Goal: Browse casually: Explore the website without a specific task or goal

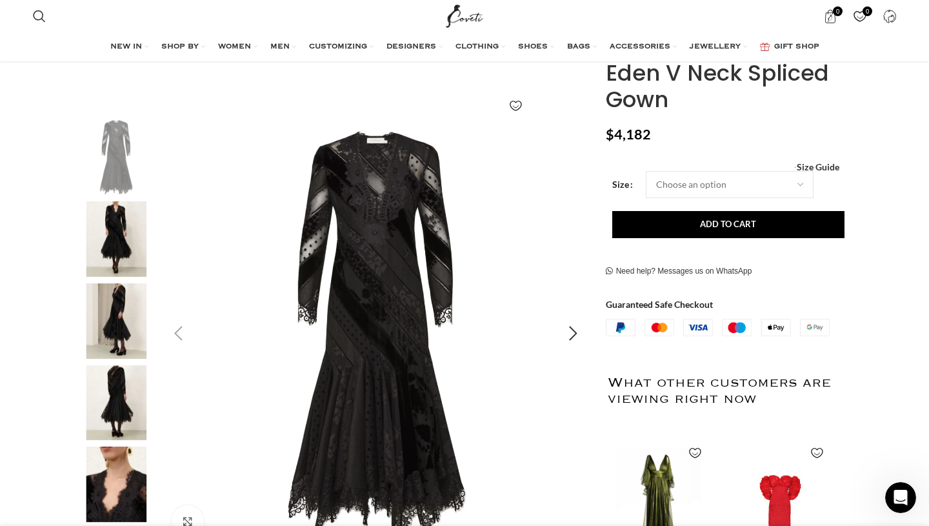
scroll to position [192, 0]
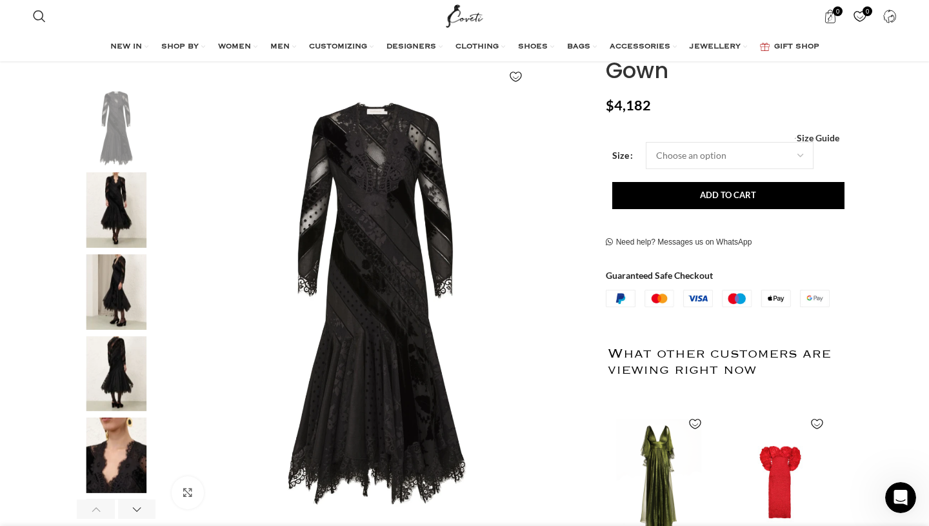
click at [125, 202] on img "2 / 7" at bounding box center [116, 209] width 79 height 75
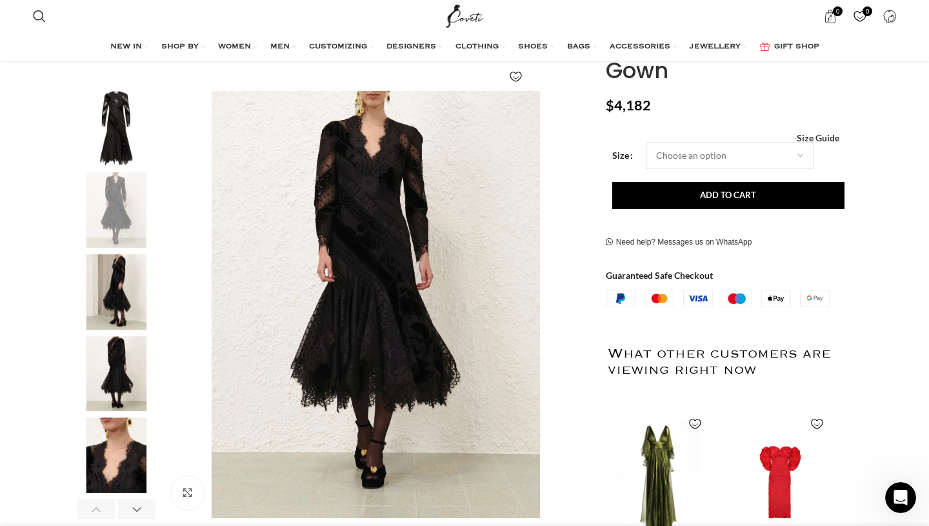
click at [106, 280] on img "3 / 7" at bounding box center [116, 291] width 79 height 75
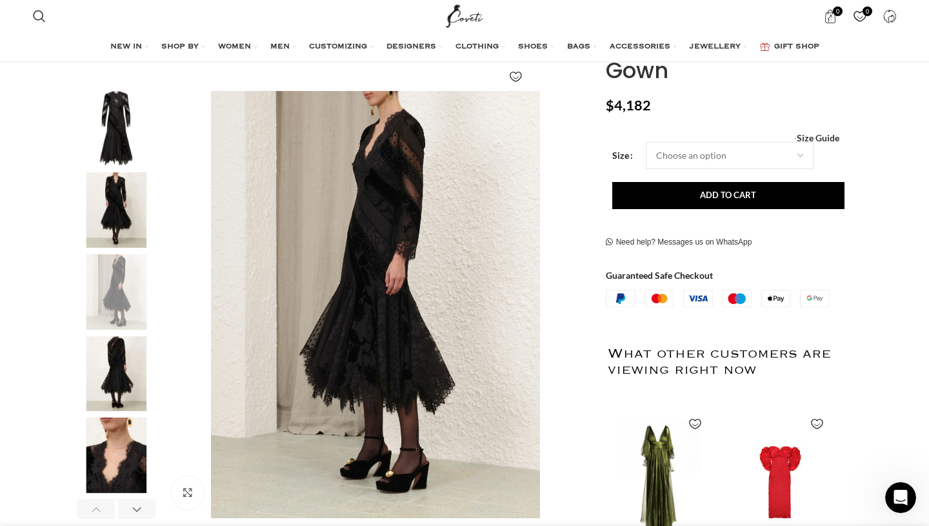
click at [106, 364] on img "4 / 7" at bounding box center [116, 373] width 79 height 75
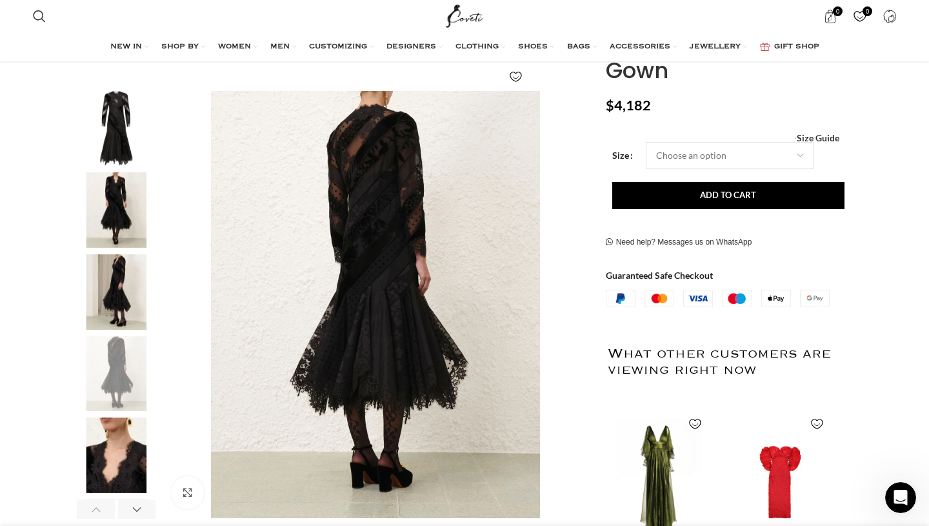
click at [106, 436] on img "5 / 7" at bounding box center [116, 454] width 79 height 75
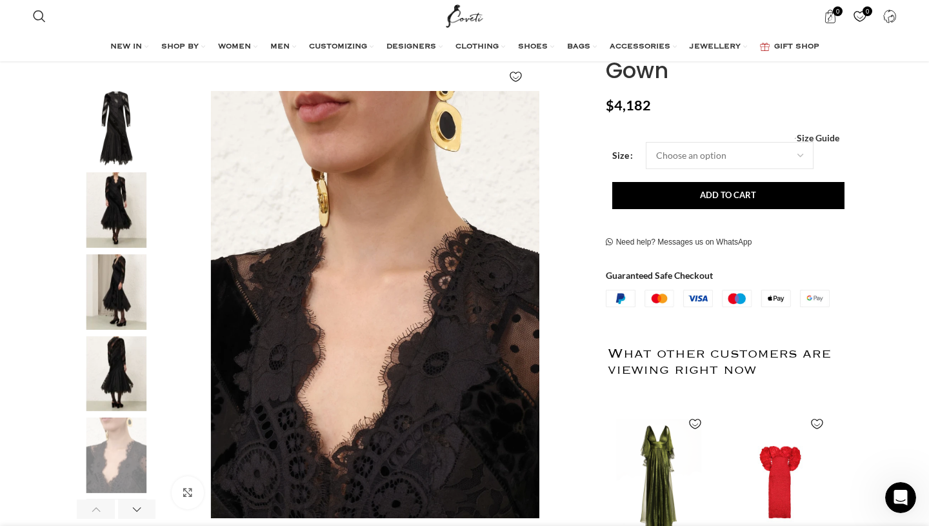
click at [114, 119] on img "1 / 7" at bounding box center [116, 128] width 79 height 75
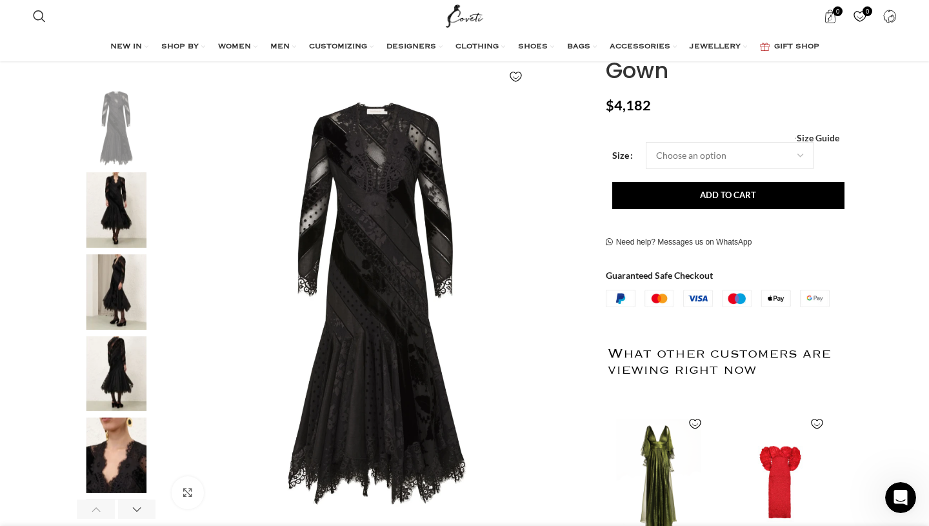
click at [119, 212] on img "2 / 7" at bounding box center [116, 209] width 79 height 75
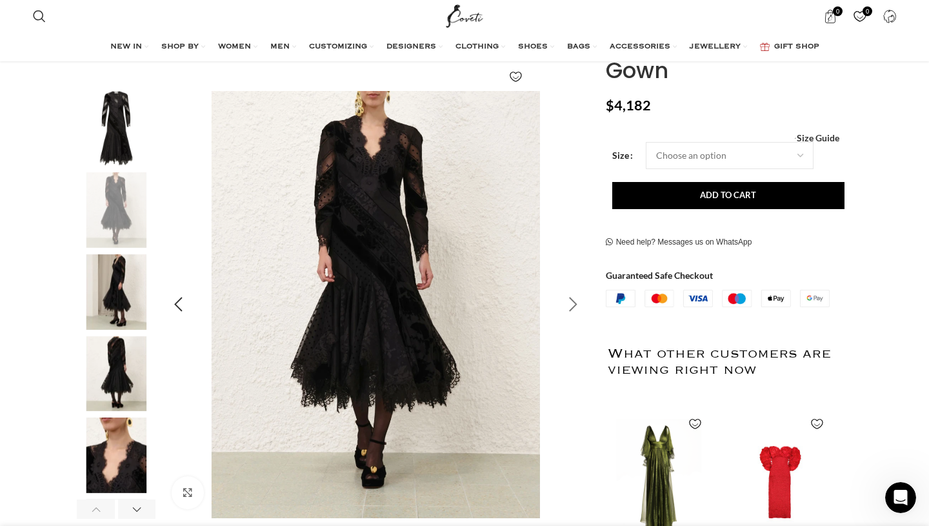
click at [573, 302] on div "Next slide" at bounding box center [573, 304] width 32 height 32
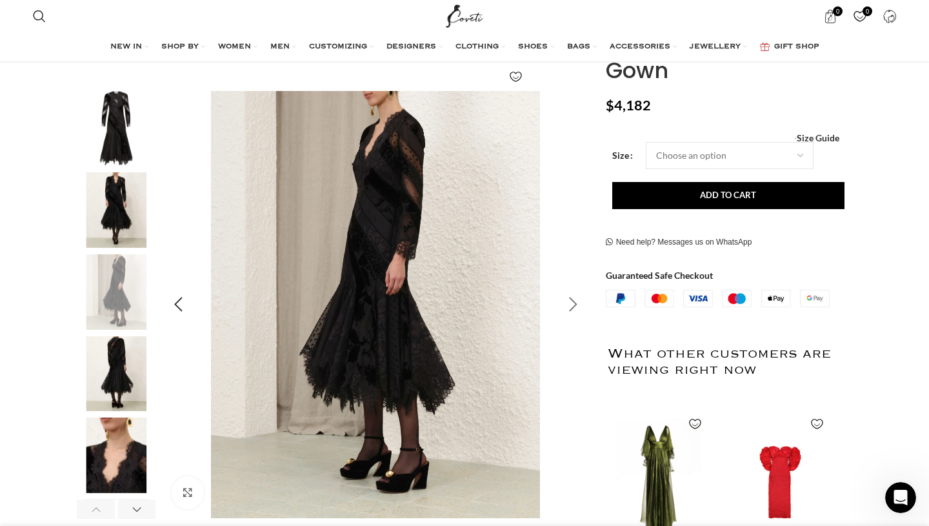
click at [573, 302] on div "Next slide" at bounding box center [573, 304] width 32 height 32
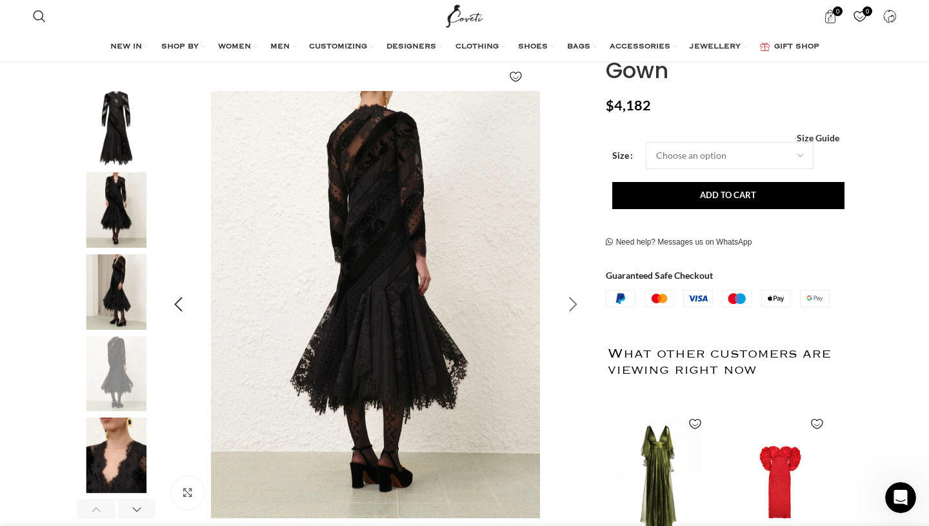
click at [573, 302] on div "Next slide" at bounding box center [573, 304] width 32 height 32
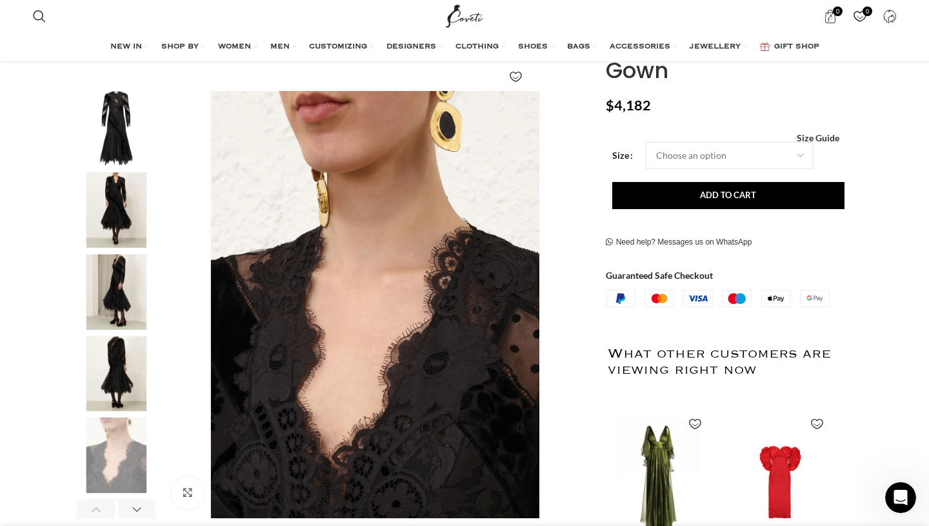
click at [110, 197] on img "2 / 7" at bounding box center [116, 209] width 79 height 75
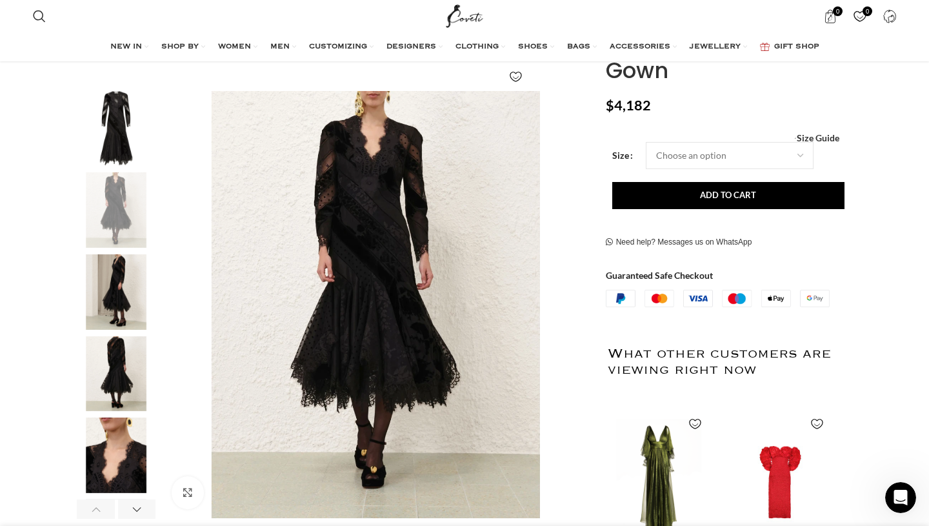
click at [113, 446] on img "5 / 7" at bounding box center [116, 454] width 79 height 75
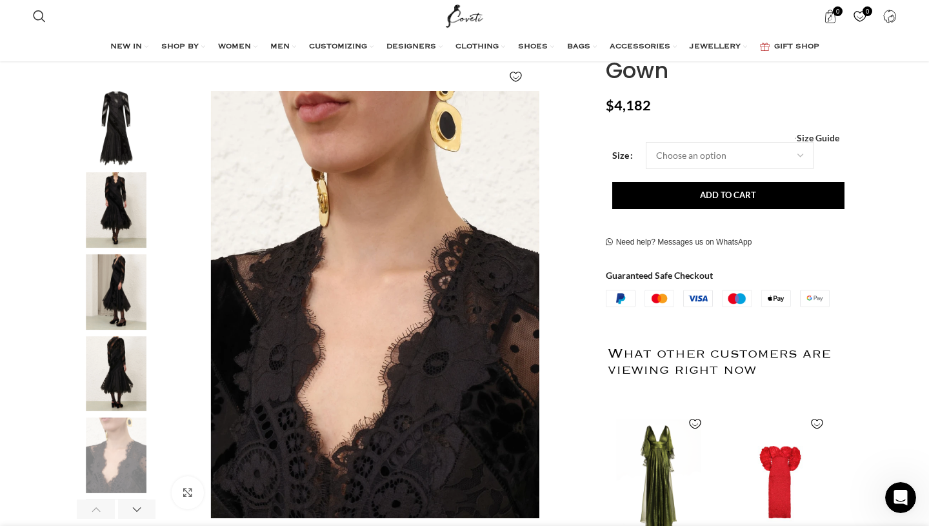
click at [92, 382] on img "4 / 7" at bounding box center [116, 373] width 79 height 75
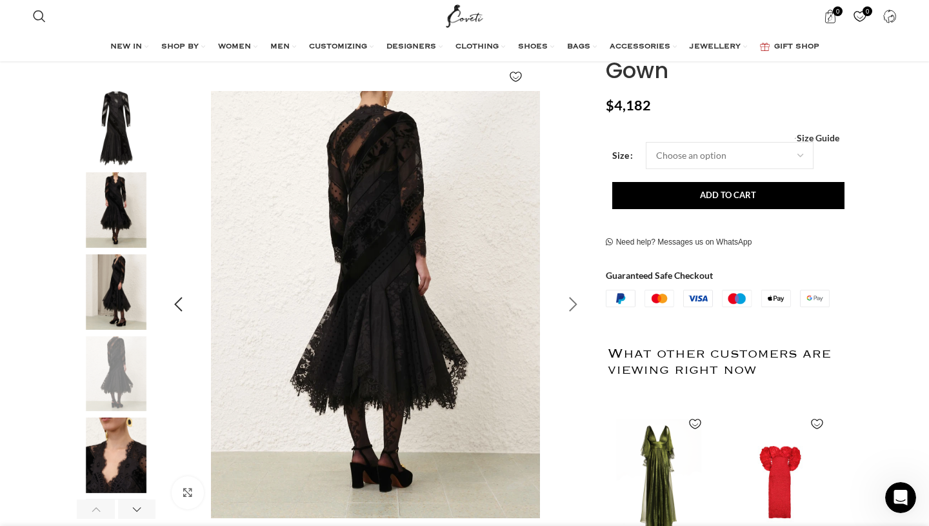
click at [580, 300] on div "Next slide" at bounding box center [573, 304] width 32 height 32
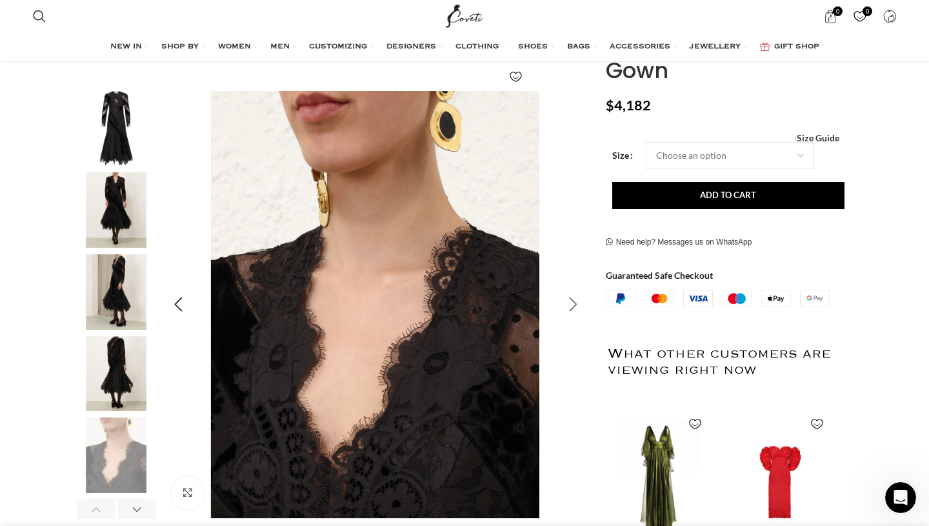
click at [580, 300] on div "Next slide" at bounding box center [573, 304] width 32 height 32
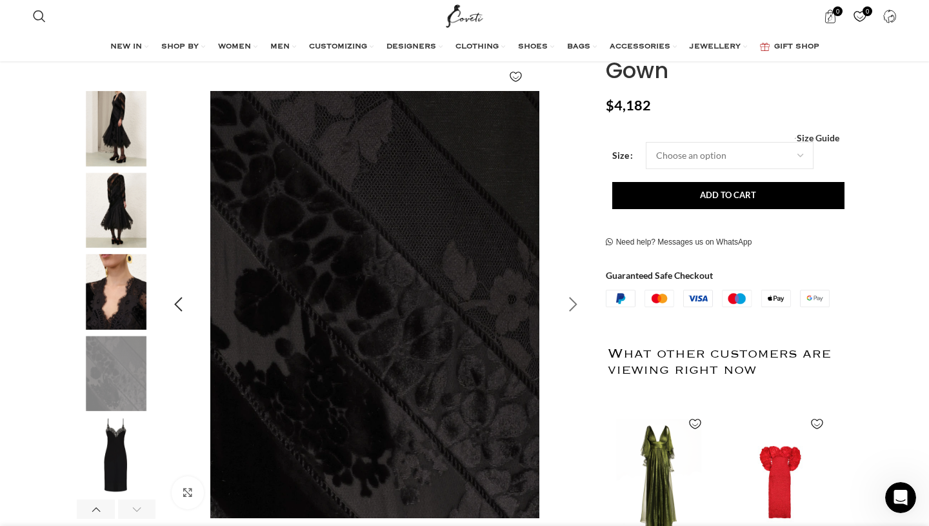
click at [580, 300] on div "Next slide" at bounding box center [573, 304] width 32 height 32
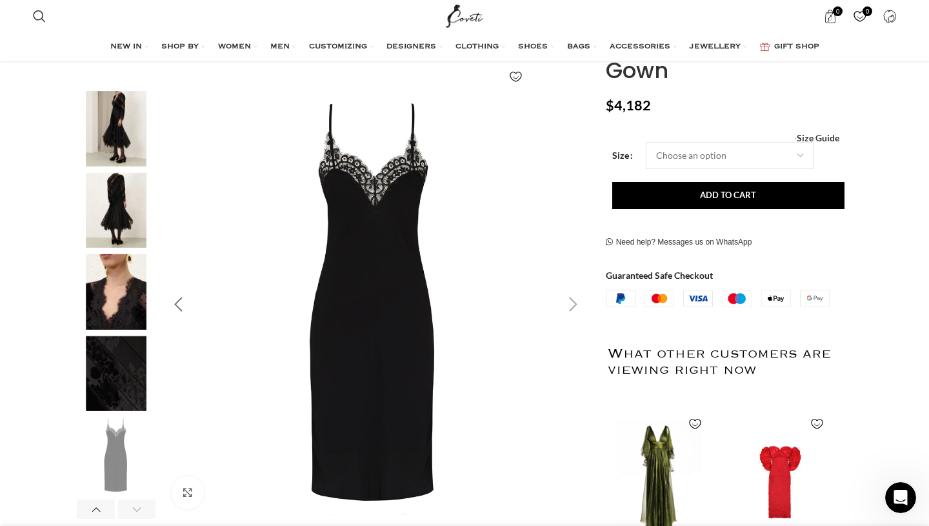
click at [173, 308] on div "Previous slide" at bounding box center [178, 304] width 32 height 32
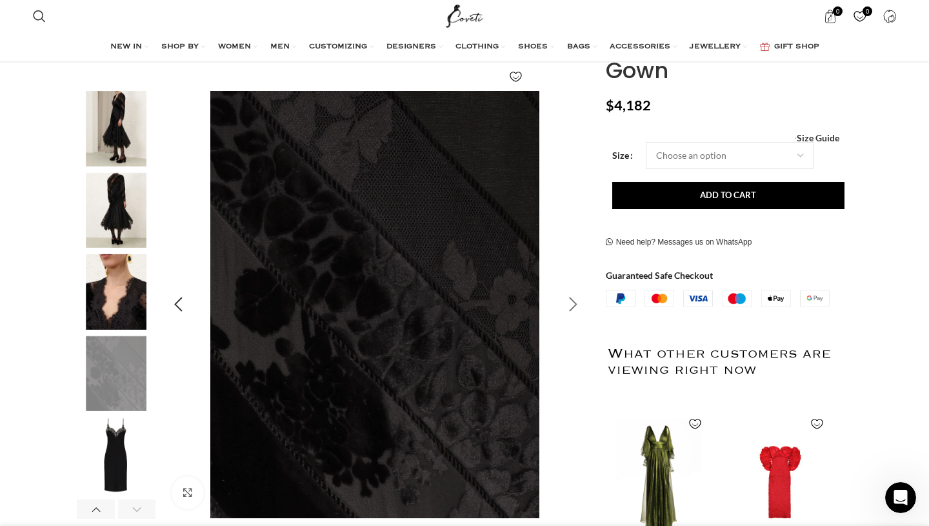
click at [581, 311] on div "Next slide" at bounding box center [573, 304] width 32 height 32
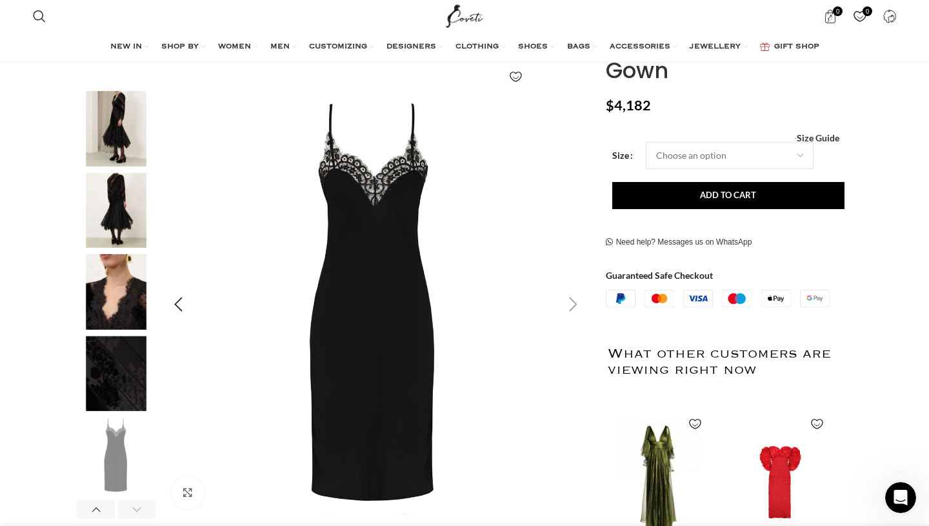
click at [581, 311] on div "Next slide" at bounding box center [573, 304] width 32 height 32
click at [139, 153] on img "3 / 7" at bounding box center [116, 128] width 79 height 75
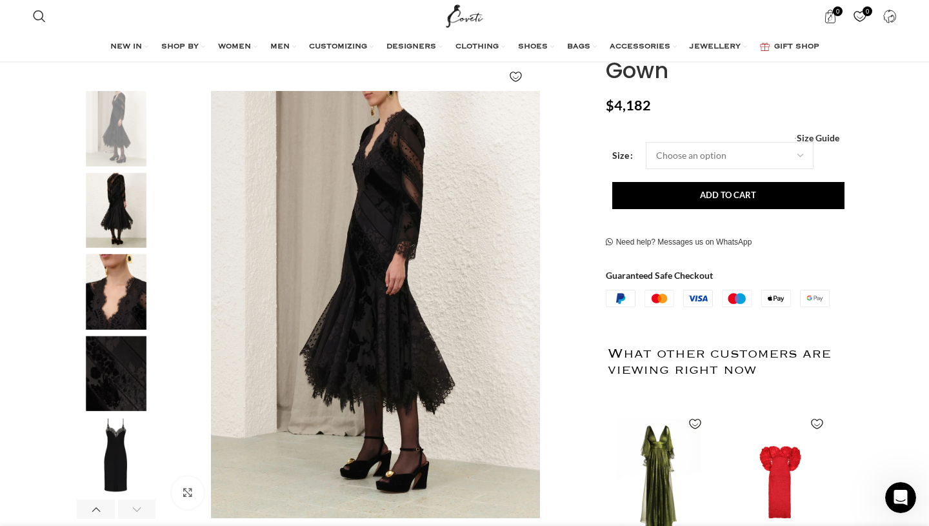
click at [124, 205] on img "4 / 7" at bounding box center [116, 209] width 79 height 75
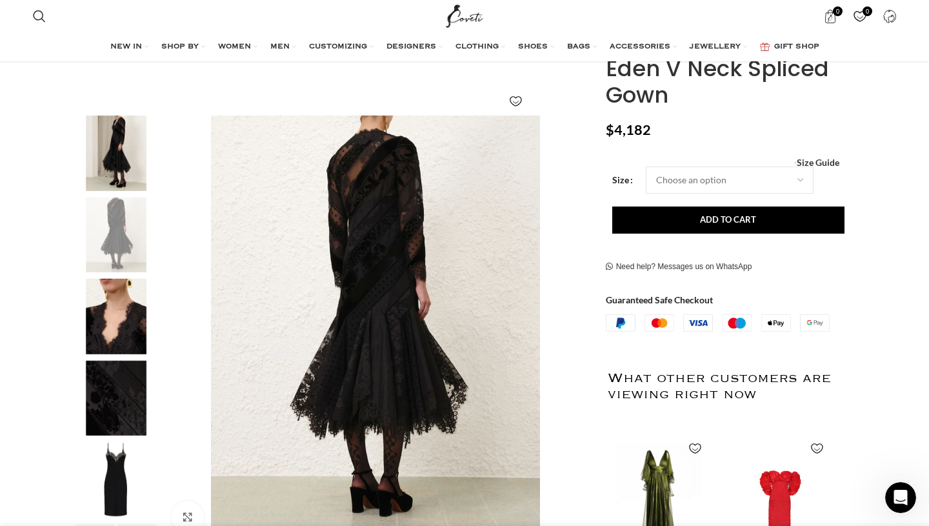
scroll to position [164, 0]
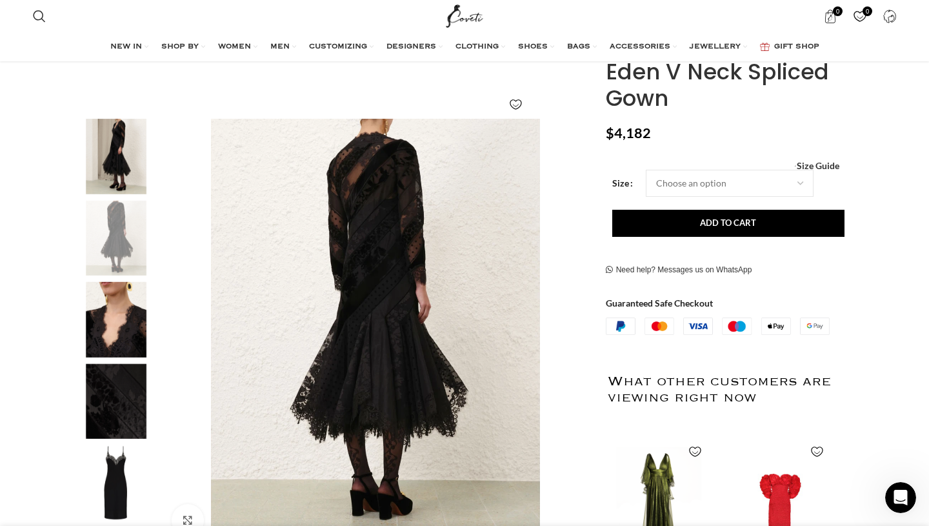
click at [133, 470] on img "7 / 7" at bounding box center [116, 482] width 79 height 75
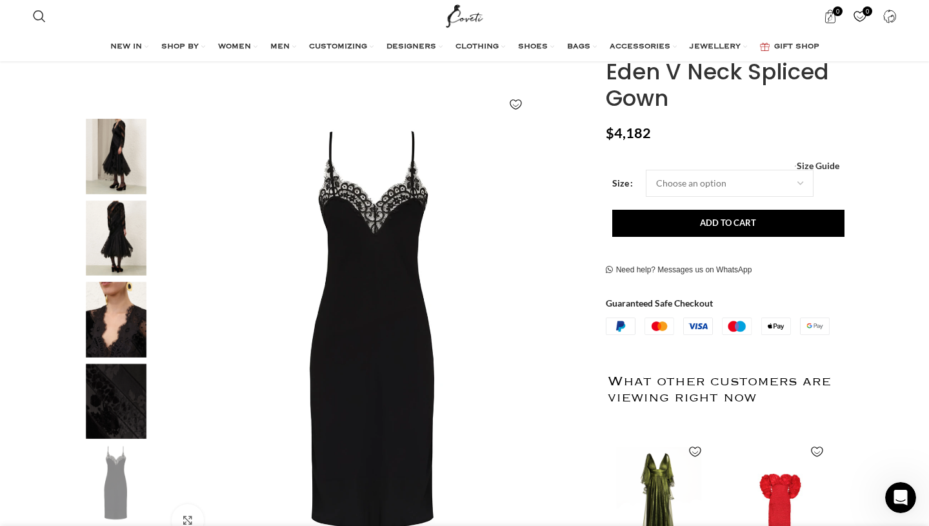
click at [123, 391] on img "6 / 7" at bounding box center [116, 401] width 79 height 75
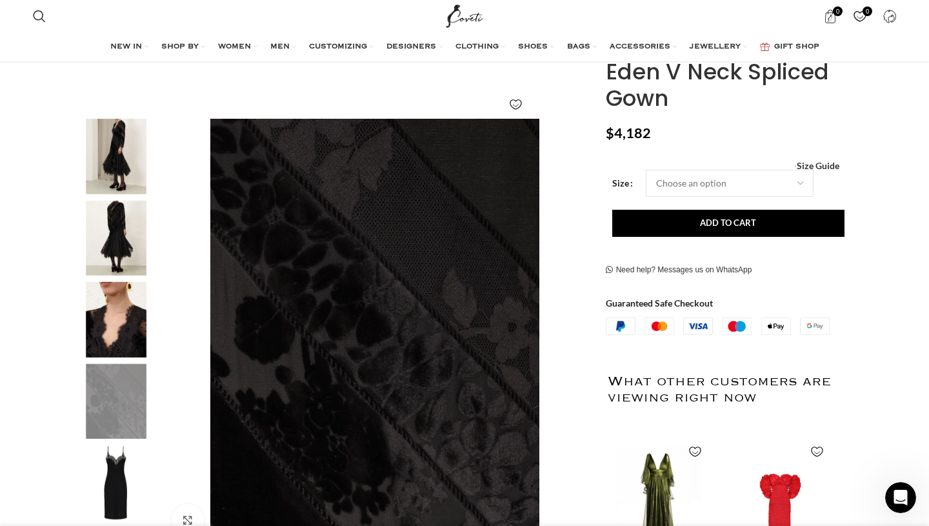
click at [115, 336] on img "5 / 7" at bounding box center [116, 319] width 79 height 75
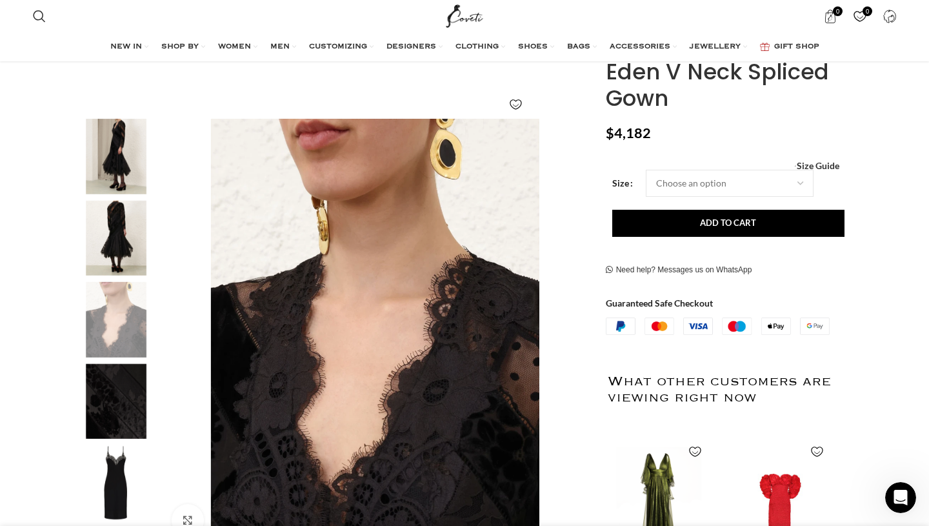
click at [118, 245] on img "4 / 7" at bounding box center [116, 237] width 79 height 75
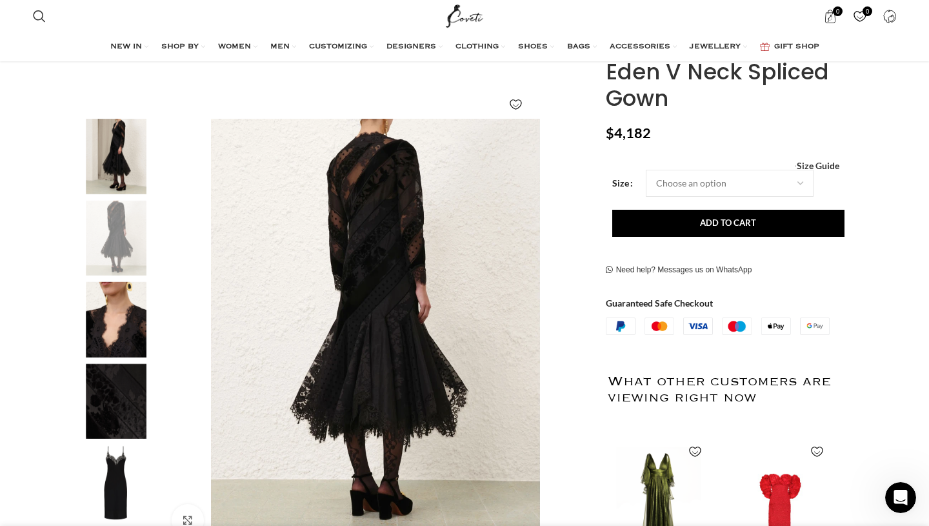
click at [116, 340] on img "5 / 7" at bounding box center [116, 319] width 79 height 75
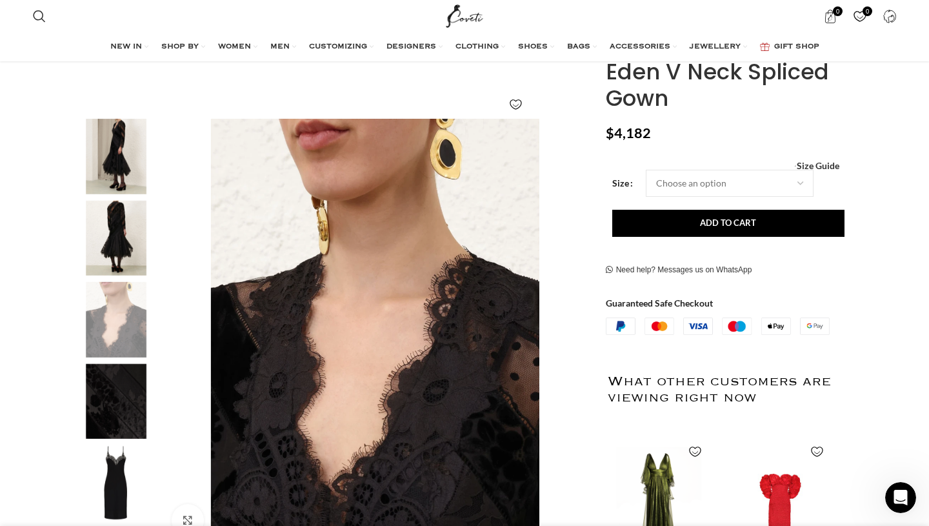
click at [108, 166] on img "3 / 7" at bounding box center [116, 156] width 79 height 75
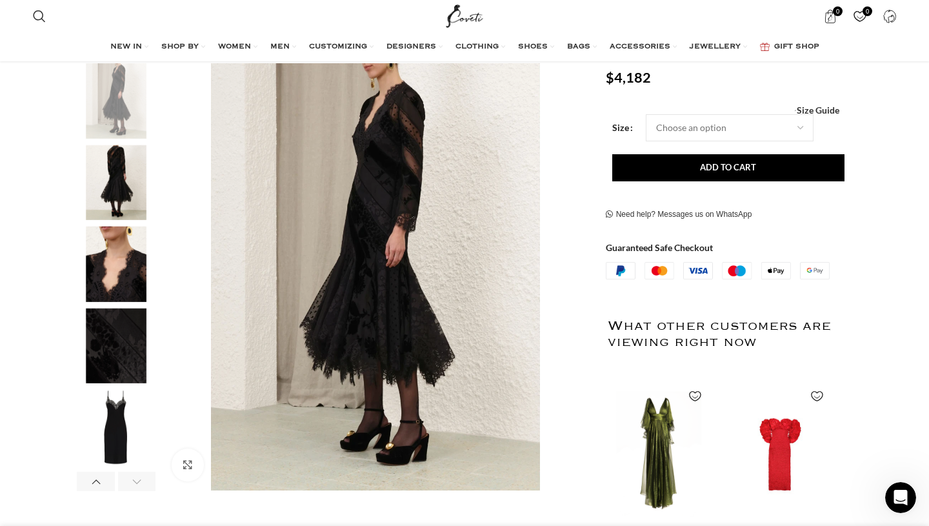
scroll to position [205, 0]
